Goal: Find contact information: Find contact information

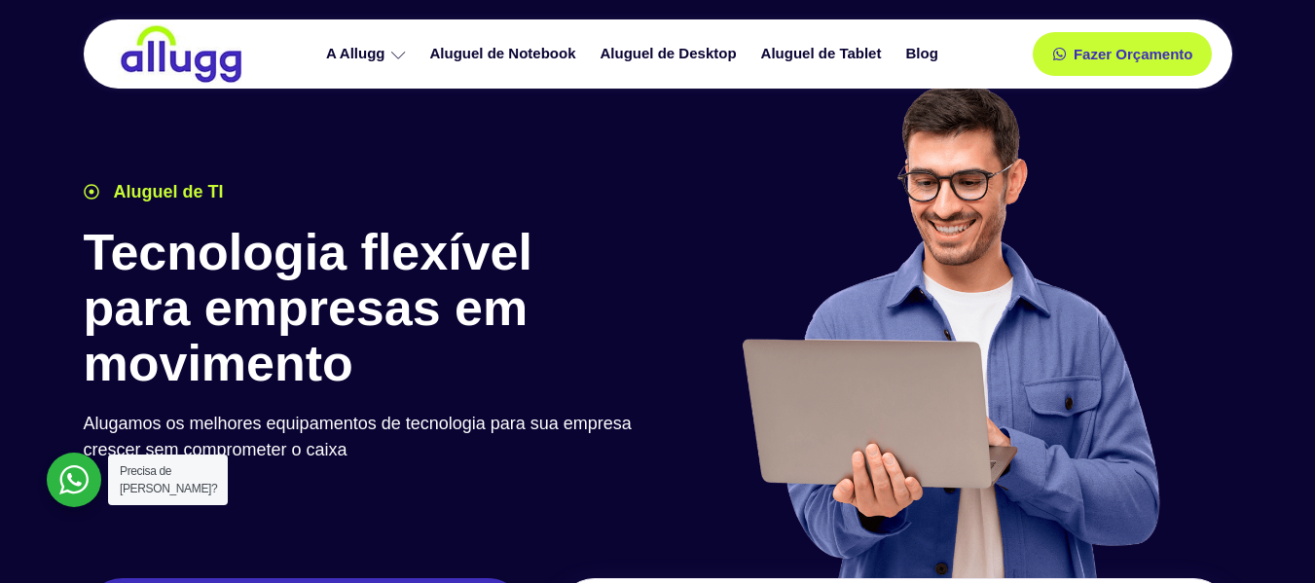
scroll to position [389, 0]
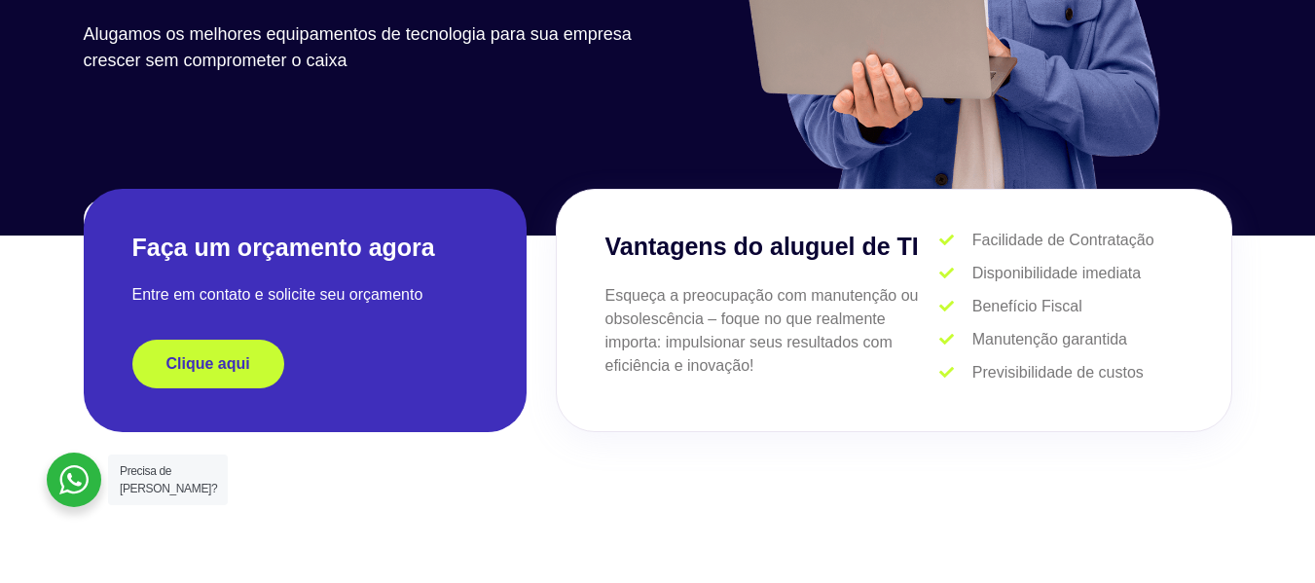
click at [68, 480] on div at bounding box center [74, 480] width 55 height 55
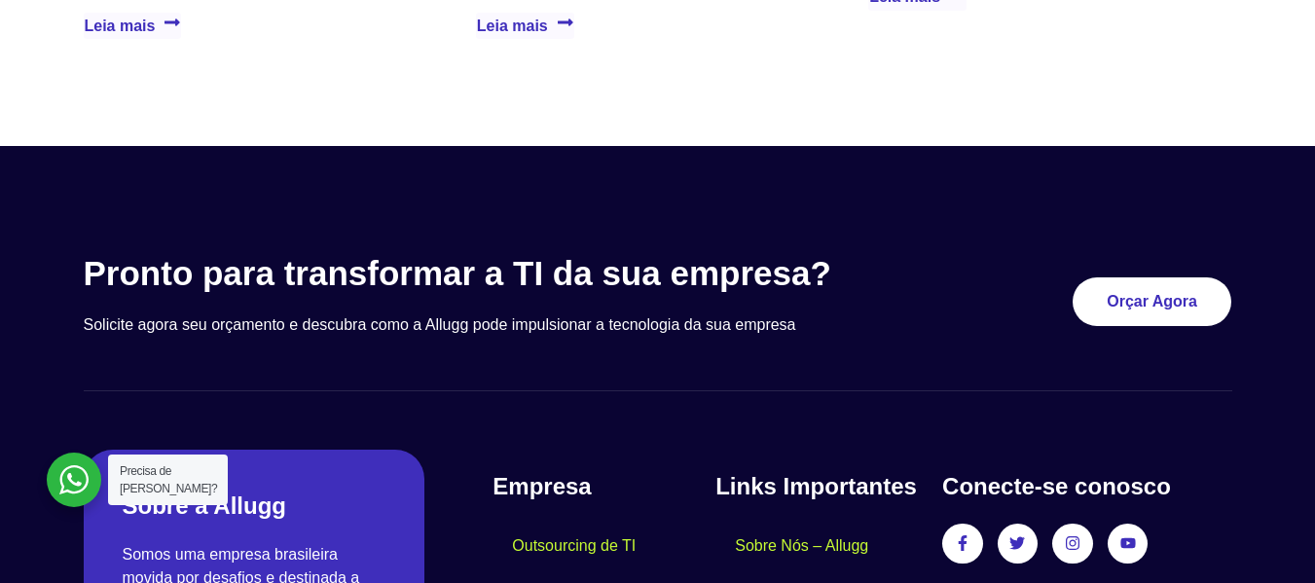
scroll to position [5907, 0]
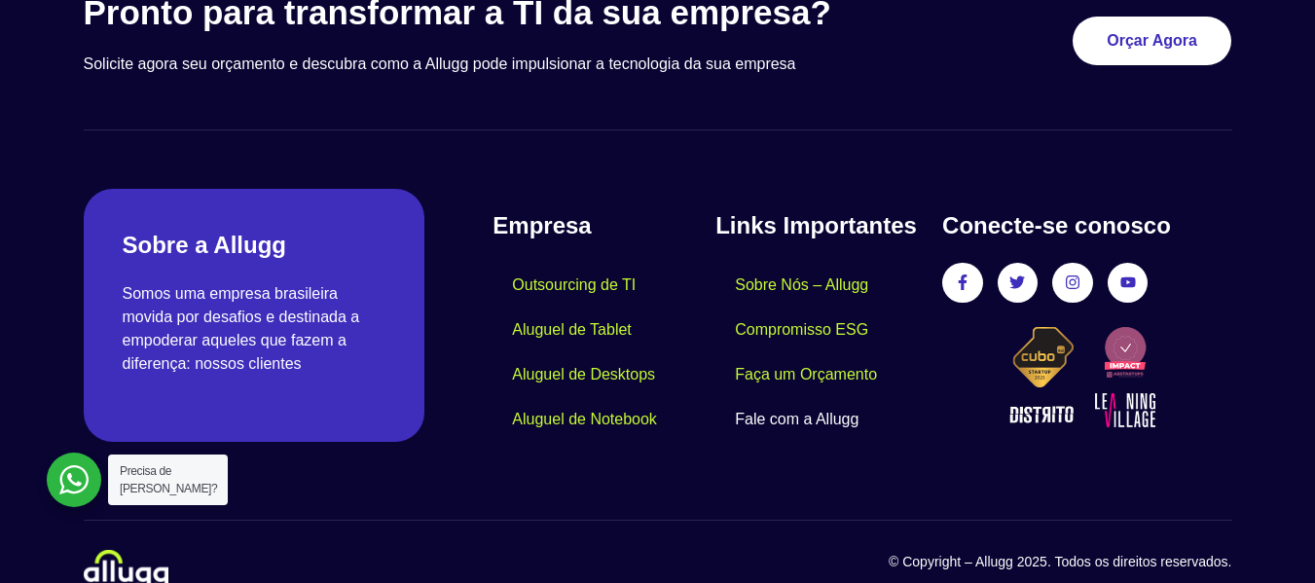
click at [815, 397] on link "Fale com a Allugg" at bounding box center [796, 419] width 163 height 45
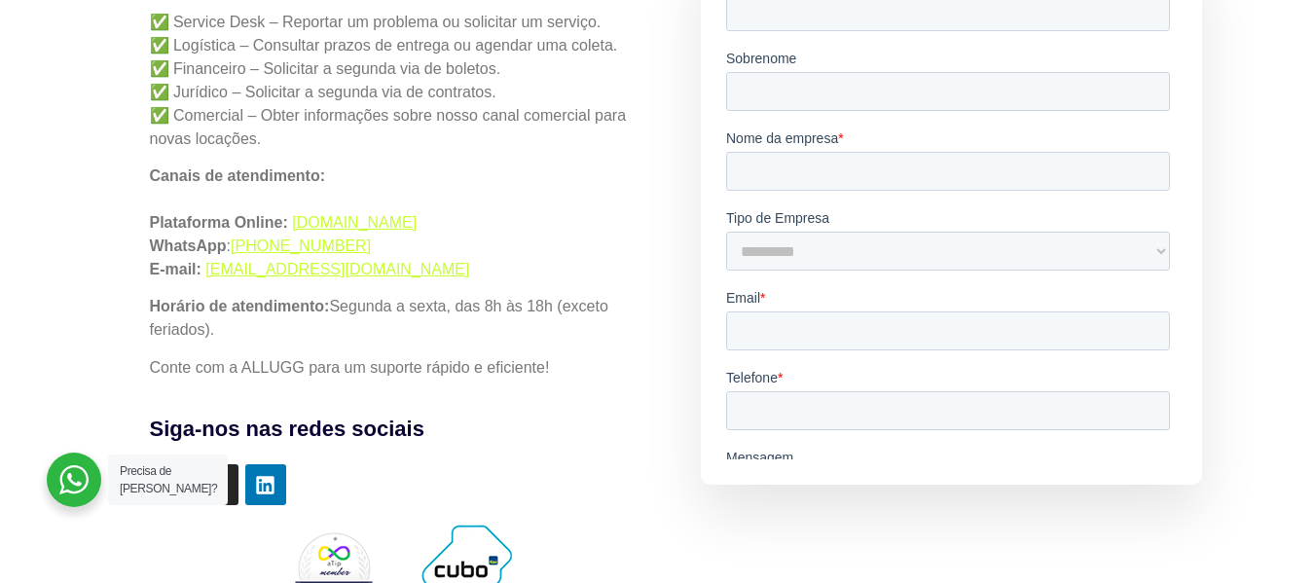
scroll to position [584, 0]
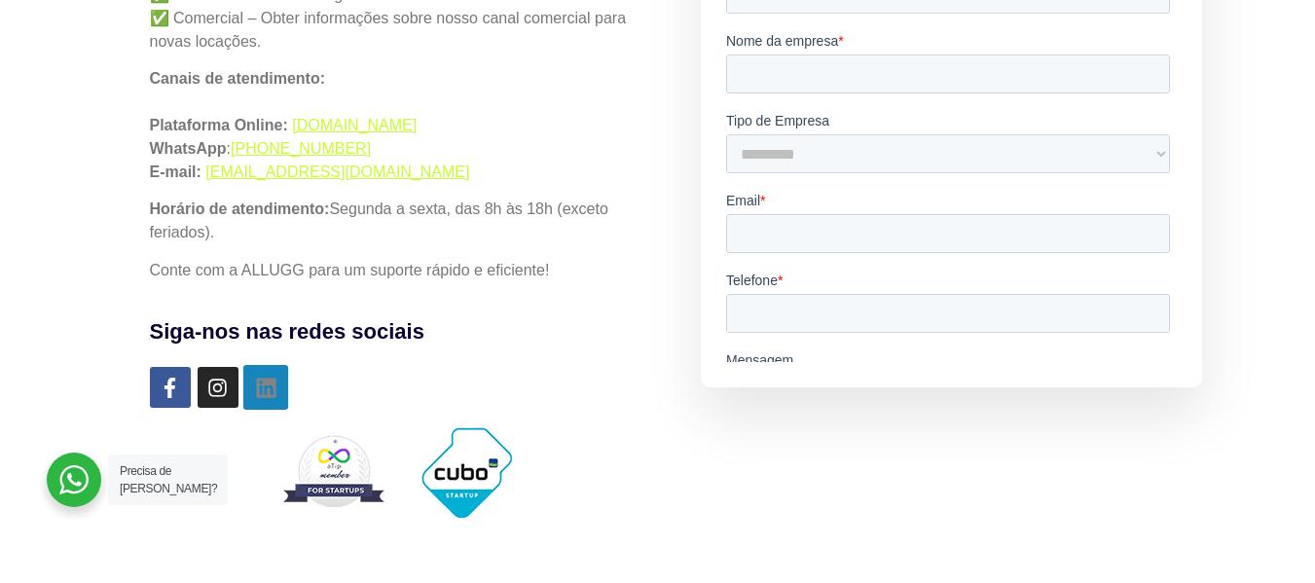
click at [278, 379] on link "Linkedin" at bounding box center [264, 387] width 45 height 45
click at [361, 154] on link "[PHONE_NUMBER]" at bounding box center [301, 148] width 140 height 17
